Goal: Transaction & Acquisition: Purchase product/service

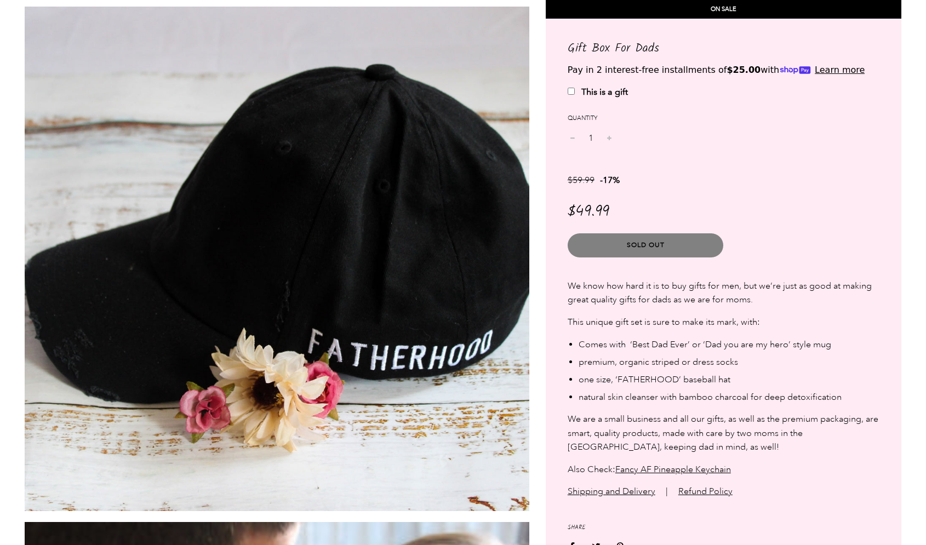
scroll to position [1635, 0]
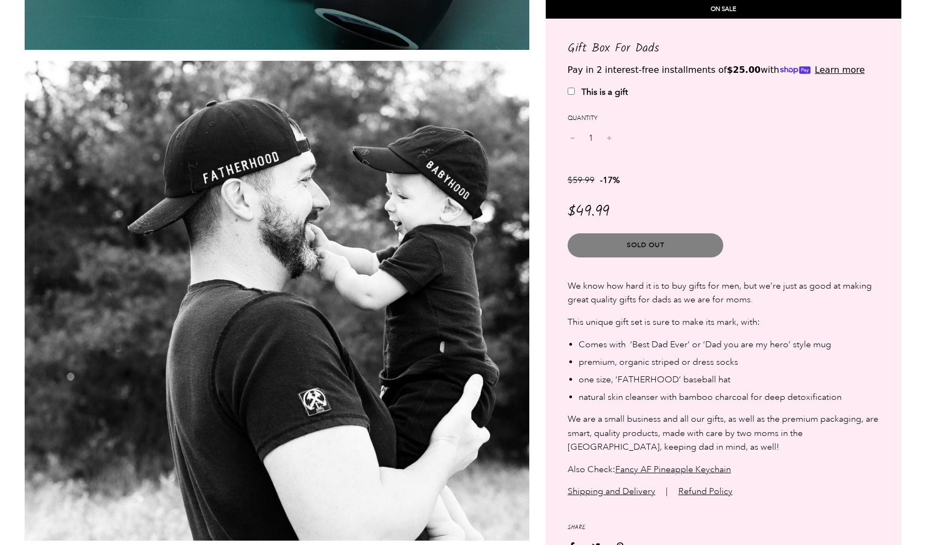
scroll to position [1090, 0]
